Goal: Task Accomplishment & Management: Manage account settings

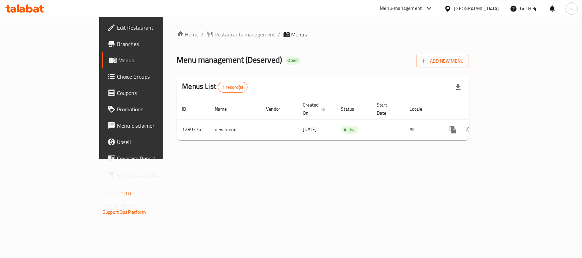
click at [450, 6] on icon at bounding box center [447, 8] width 5 height 6
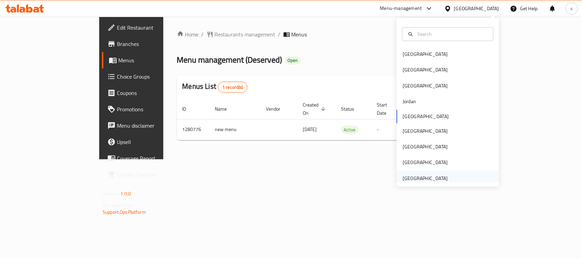
click at [421, 176] on div "[GEOGRAPHIC_DATA]" at bounding box center [425, 179] width 45 height 8
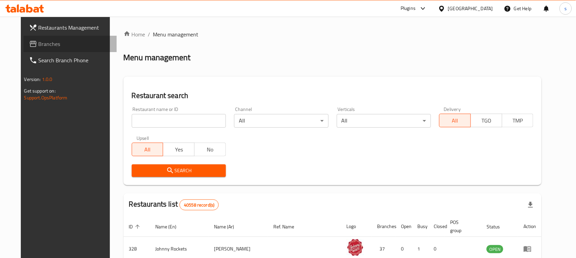
click at [39, 45] on span "Branches" at bounding box center [75, 44] width 73 height 8
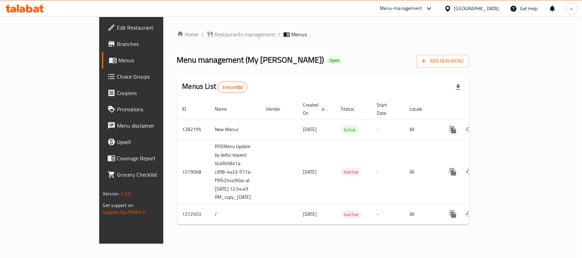
click at [458, 5] on div "[GEOGRAPHIC_DATA]" at bounding box center [476, 9] width 45 height 8
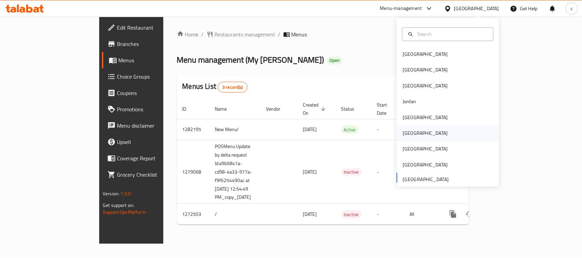
click at [407, 135] on div "[GEOGRAPHIC_DATA]" at bounding box center [425, 134] width 45 height 8
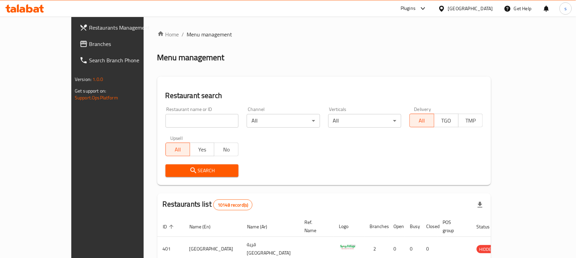
click at [74, 49] on link "Branches" at bounding box center [120, 44] width 93 height 16
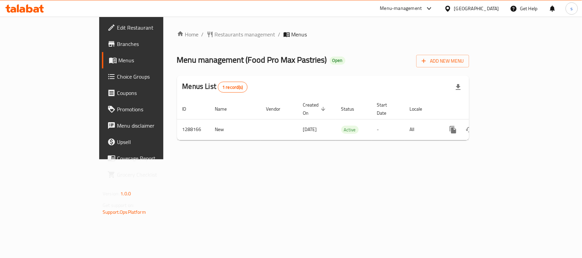
click at [454, 11] on div at bounding box center [449, 9] width 10 height 8
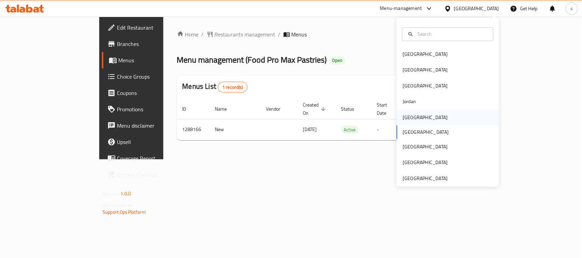
click at [405, 118] on div "[GEOGRAPHIC_DATA]" at bounding box center [425, 118] width 45 height 8
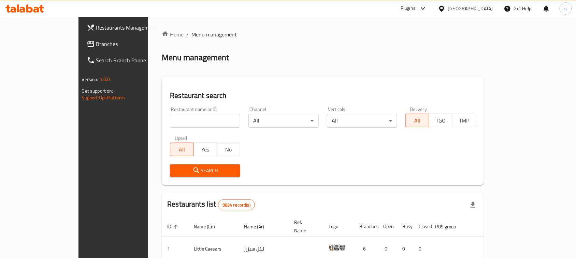
click at [96, 43] on span "Branches" at bounding box center [132, 44] width 73 height 8
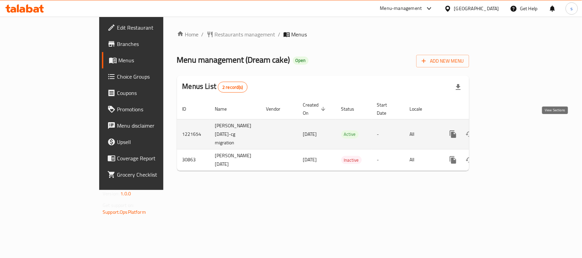
click at [506, 130] on icon "enhanced table" at bounding box center [502, 134] width 8 height 8
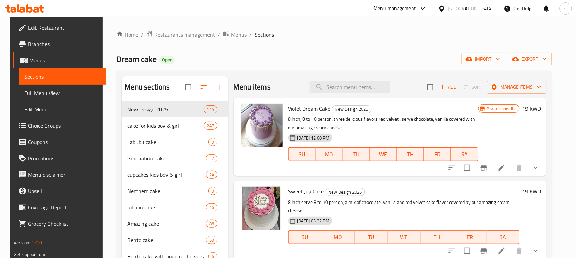
click at [331, 98] on div "Menu items Add Sort Manage items" at bounding box center [390, 87] width 313 height 22
click at [338, 92] on input "search" at bounding box center [350, 87] width 80 height 12
paste input "Bugatti Cake"
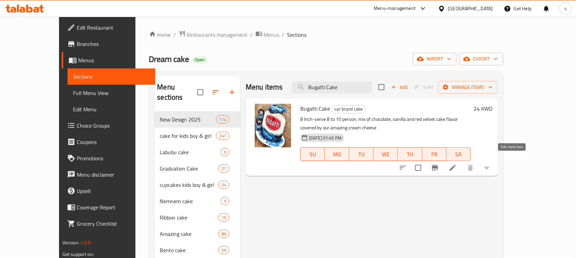
type input "Bugatti Cake"
click at [457, 164] on icon at bounding box center [452, 168] width 8 height 8
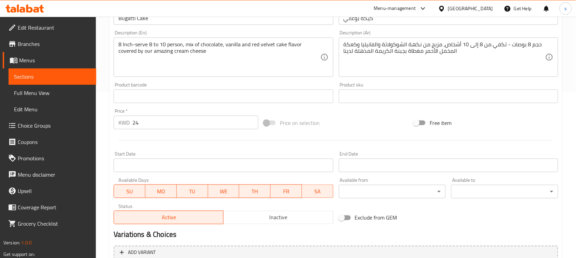
scroll to position [244, 0]
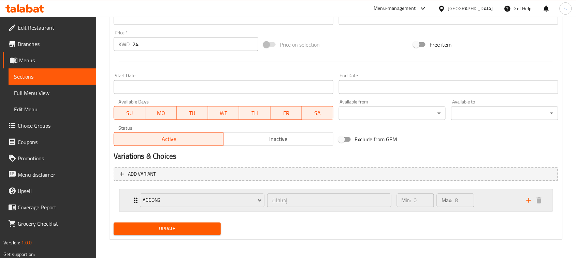
click at [135, 198] on icon "Expand" at bounding box center [135, 200] width 3 height 5
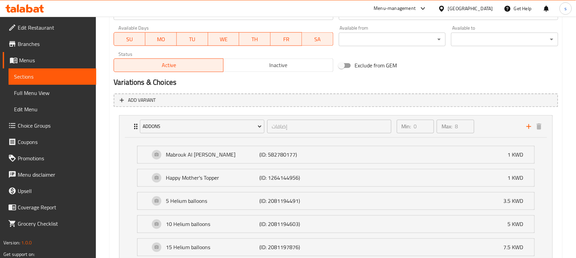
scroll to position [325, 0]
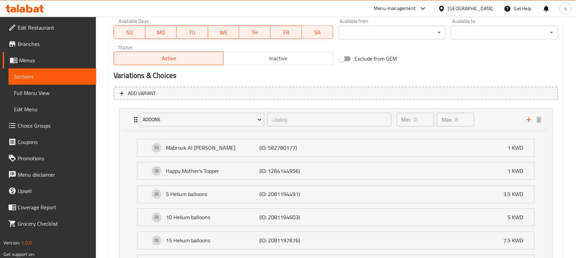
click at [445, 7] on icon at bounding box center [441, 8] width 7 height 7
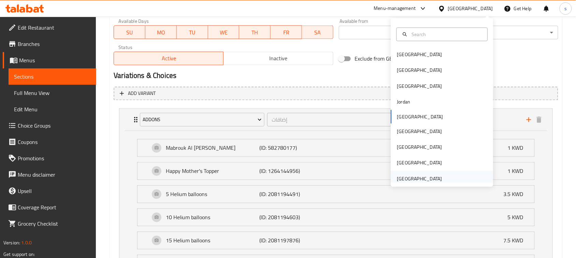
click at [418, 175] on div "United Arab Emirates" at bounding box center [419, 179] width 45 height 8
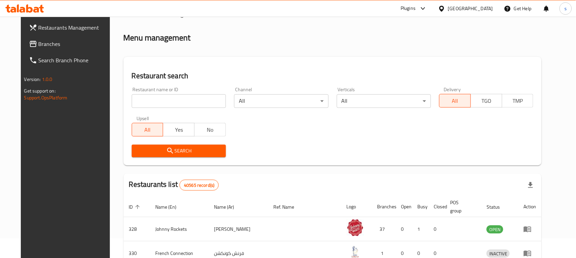
scroll to position [249, 0]
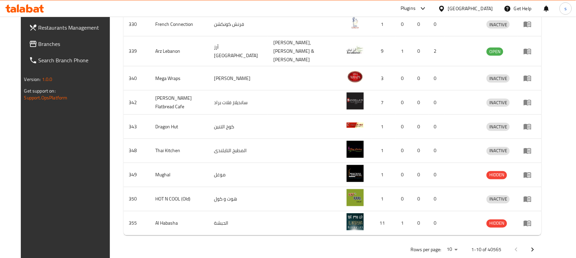
click at [37, 42] on div at bounding box center [288, 129] width 576 height 258
click at [39, 42] on span "Branches" at bounding box center [75, 44] width 73 height 8
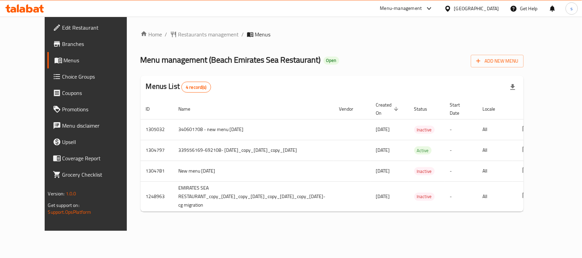
click at [426, 11] on icon at bounding box center [429, 8] width 8 height 8
click at [387, 60] on div "Restaurant-Management" at bounding box center [365, 60] width 54 height 8
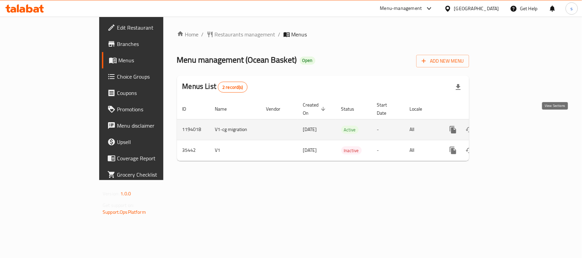
click at [506, 126] on icon "enhanced table" at bounding box center [502, 130] width 8 height 8
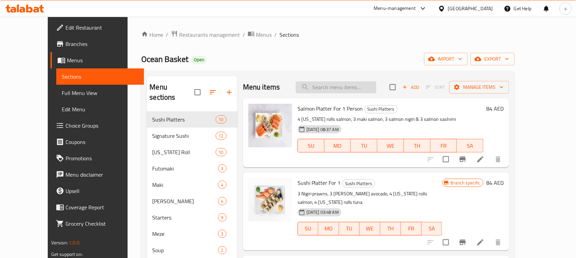
click at [347, 91] on input "search" at bounding box center [336, 87] width 80 height 12
paste input "Barramundi"
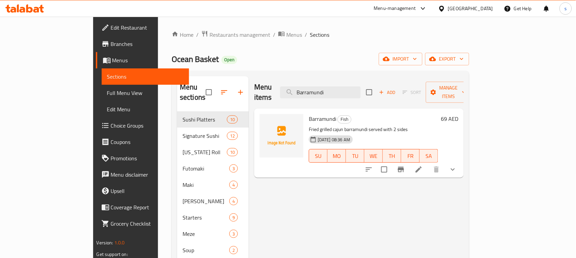
type input "Barramundi"
click at [421, 167] on icon at bounding box center [418, 170] width 6 height 6
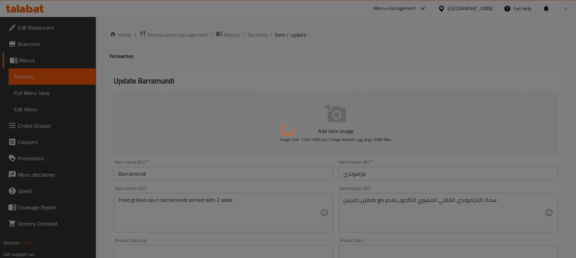
type input "نوع الطبخ"
type input "1"
type input "اختيار الطلبات الجانبية:"
type input "2"
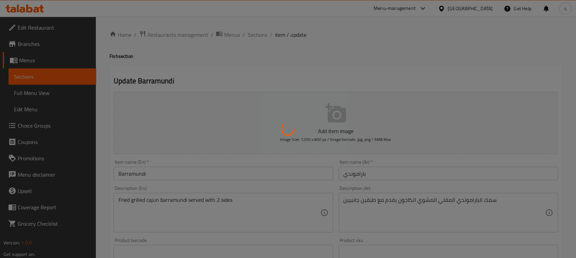
type input "2"
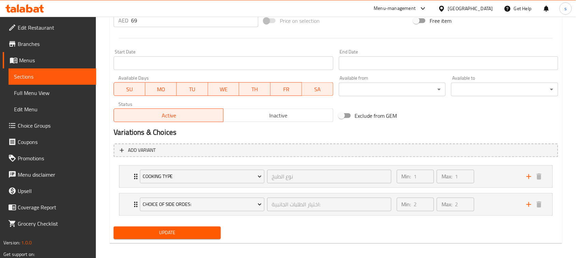
scroll to position [263, 0]
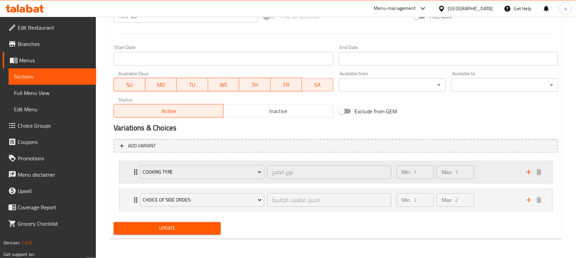
click at [138, 173] on div "Cooking Type نوع الطبخ ​" at bounding box center [265, 173] width 259 height 22
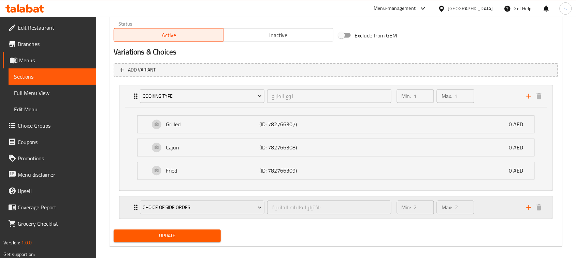
scroll to position [346, 0]
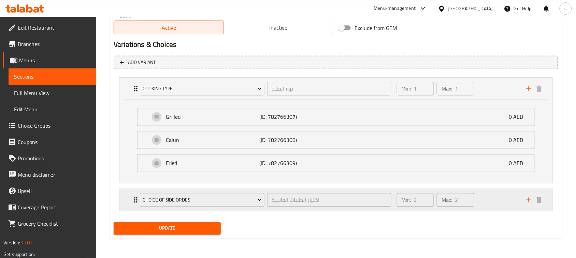
click at [136, 203] on div "Choice Of Side Ordes: اختيار الطلبات الجانبية: ​" at bounding box center [265, 201] width 259 height 22
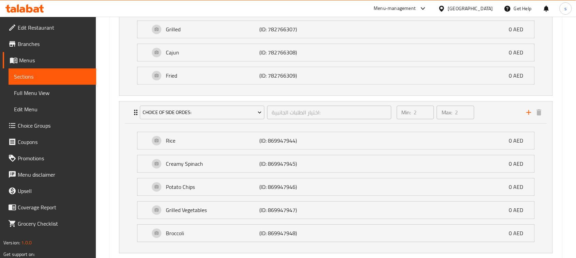
scroll to position [477, 0]
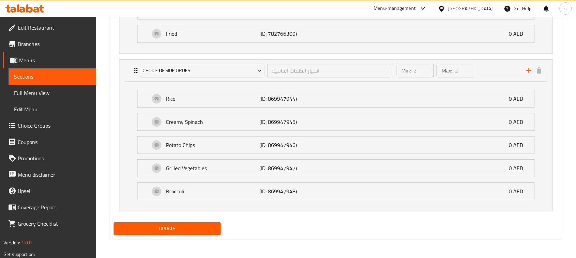
click at [458, 7] on div "United Arab Emirates" at bounding box center [470, 9] width 45 height 8
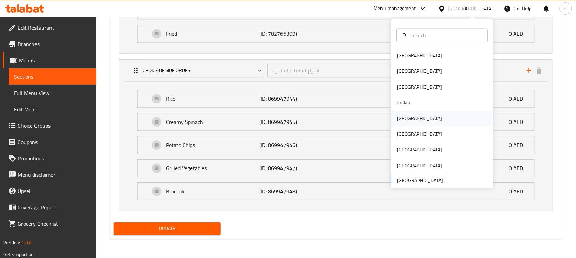
click at [400, 116] on div "Kuwait" at bounding box center [419, 119] width 45 height 8
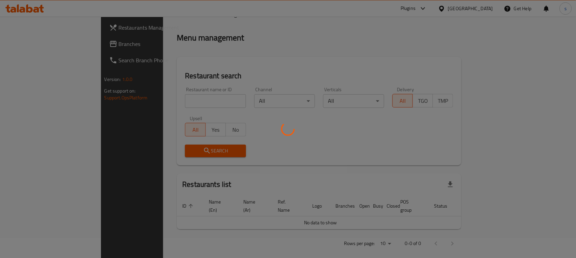
scroll to position [249, 0]
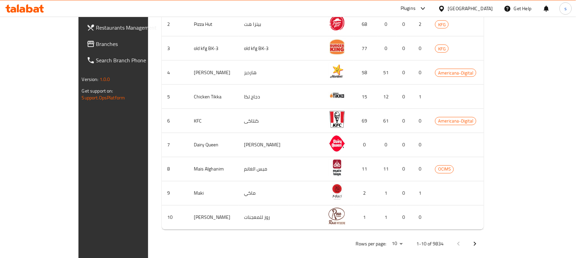
click at [78, 46] on div "Restaurants Management Branches Search Branch Phone Version: 1.0.0 Get support …" at bounding box center [287, 16] width 419 height 499
click at [96, 46] on span "Branches" at bounding box center [132, 44] width 73 height 8
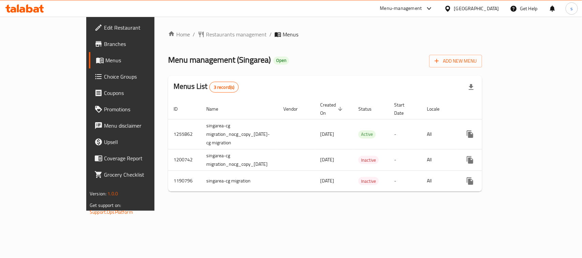
click at [450, 9] on icon at bounding box center [447, 8] width 5 height 6
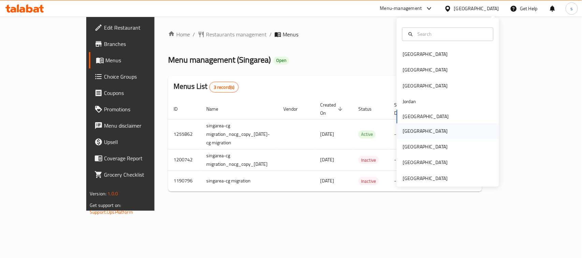
click at [403, 131] on div "[GEOGRAPHIC_DATA]" at bounding box center [425, 132] width 45 height 8
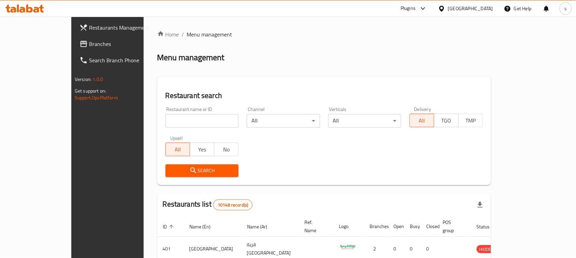
click at [89, 45] on span "Branches" at bounding box center [125, 44] width 73 height 8
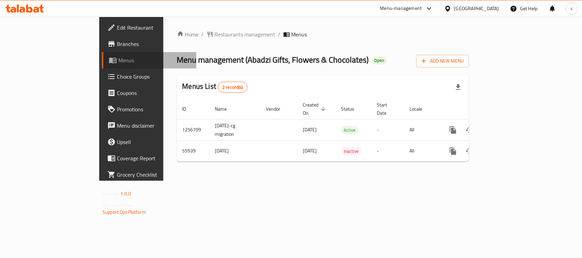
click at [118, 62] on span "Menus" at bounding box center [154, 60] width 73 height 8
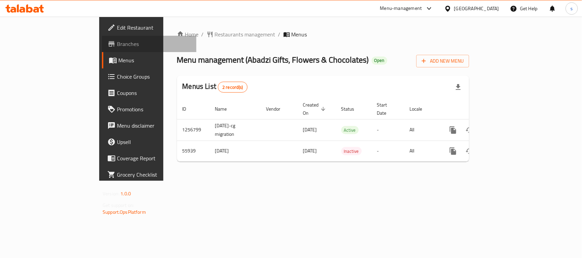
click at [117, 46] on span "Branches" at bounding box center [154, 44] width 74 height 8
